Goal: Task Accomplishment & Management: Manage account settings

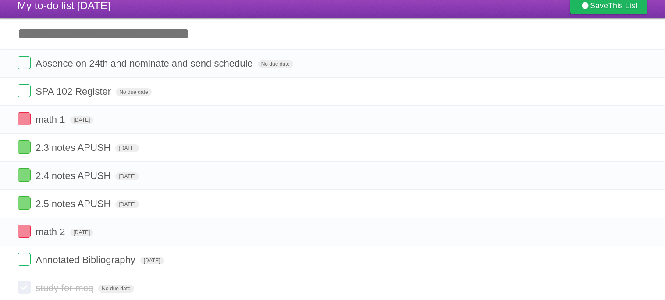
scroll to position [23, 0]
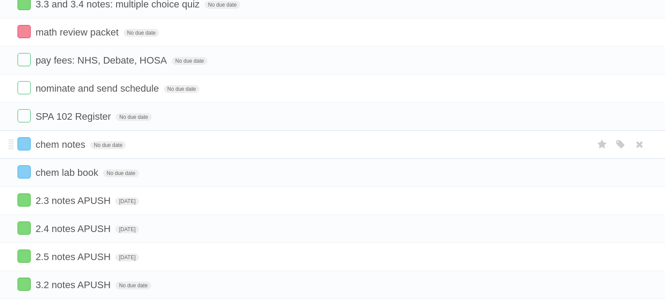
scroll to position [84, 0]
click at [25, 146] on label at bounding box center [24, 142] width 13 height 13
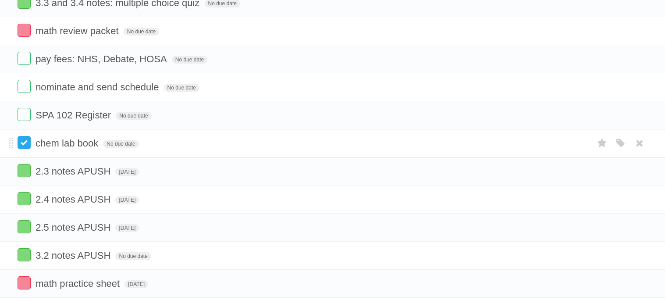
click at [25, 149] on label at bounding box center [24, 142] width 13 height 13
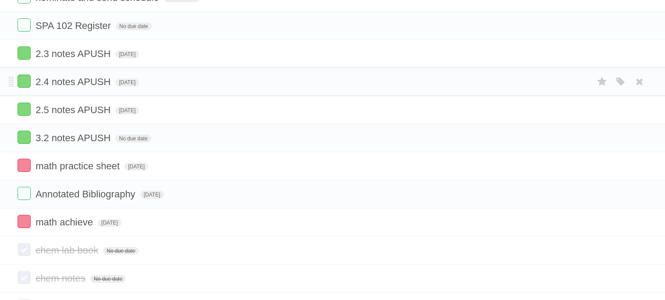
scroll to position [174, 0]
click at [22, 143] on label at bounding box center [24, 136] width 13 height 13
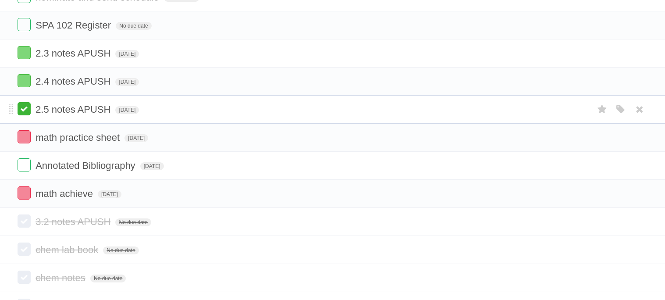
click at [27, 112] on label at bounding box center [24, 108] width 13 height 13
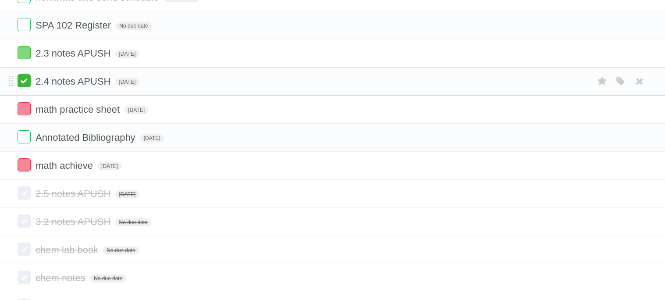
click at [21, 82] on label at bounding box center [24, 80] width 13 height 13
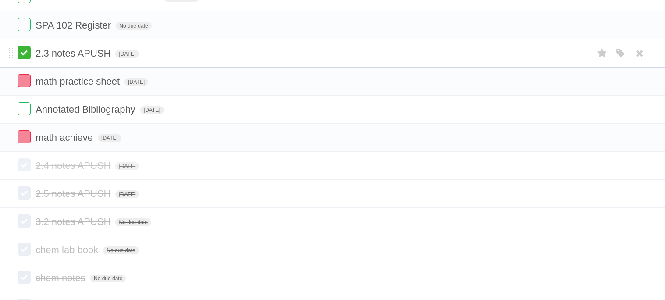
click at [24, 57] on label at bounding box center [24, 52] width 13 height 13
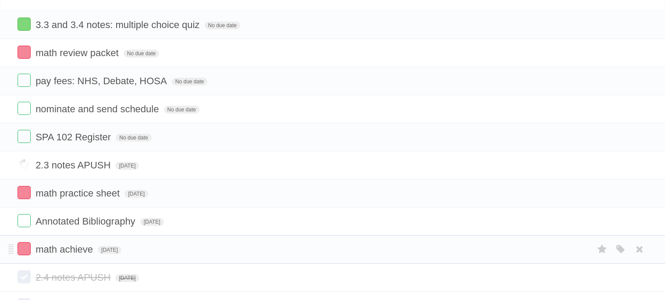
scroll to position [59, 0]
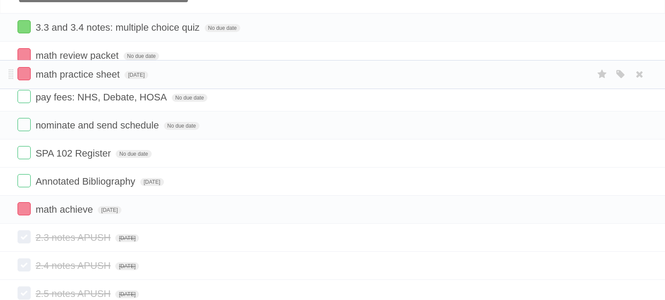
drag, startPoint x: 9, startPoint y: 172, endPoint x: 7, endPoint y: 70, distance: 102.1
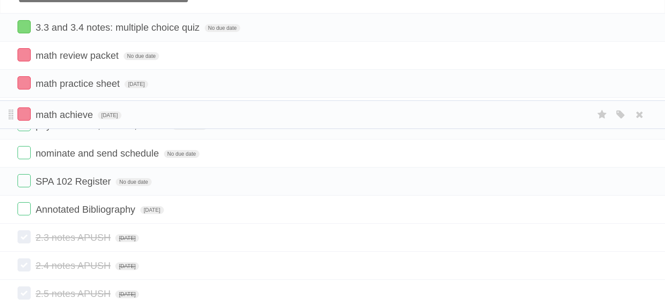
drag, startPoint x: 11, startPoint y: 227, endPoint x: 12, endPoint y: 113, distance: 114.4
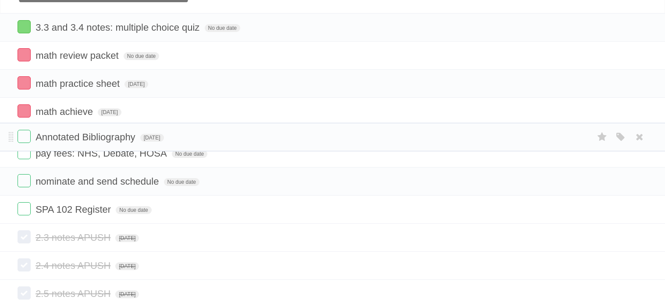
drag, startPoint x: 9, startPoint y: 231, endPoint x: 2, endPoint y: 139, distance: 92.3
